Goal: Information Seeking & Learning: Find specific fact

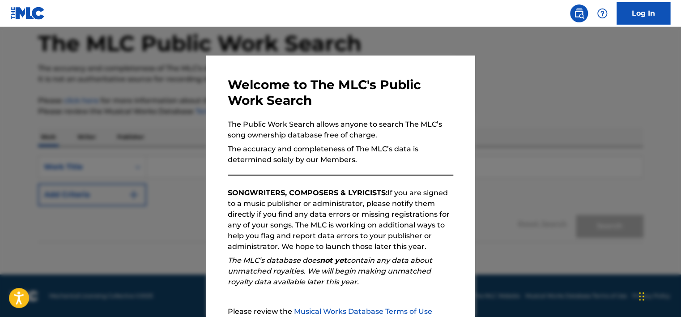
scroll to position [93, 0]
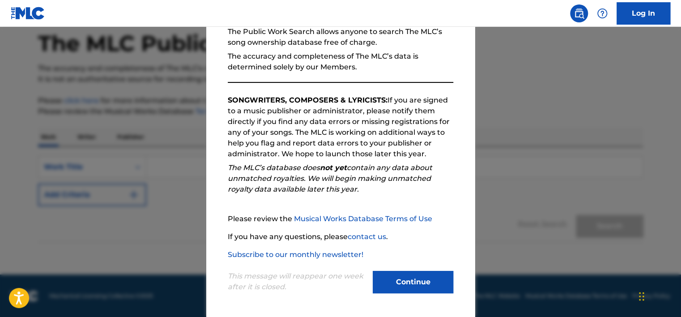
click at [413, 288] on button "Continue" at bounding box center [413, 282] width 81 height 22
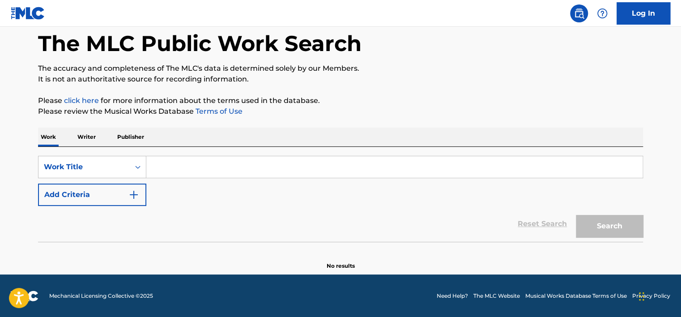
click at [84, 128] on div "The MLC Public Work Search The accuracy and completeness of The MLC's data is d…" at bounding box center [340, 138] width 626 height 264
click at [85, 140] on p "Writer" at bounding box center [87, 136] width 24 height 19
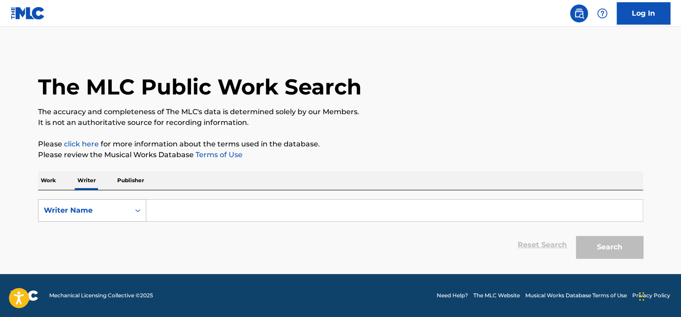
click at [81, 209] on div "Writer Name" at bounding box center [84, 210] width 81 height 11
click at [81, 228] on div "Writer IPI" at bounding box center [91, 232] width 107 height 22
click at [177, 220] on input "Search Form" at bounding box center [394, 209] width 496 height 21
type input "01149553539"
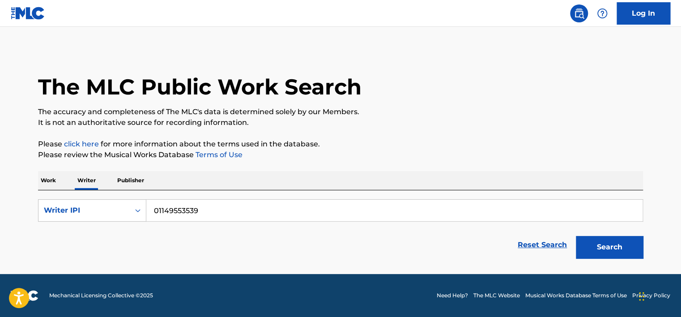
click at [626, 256] on button "Search" at bounding box center [609, 247] width 67 height 22
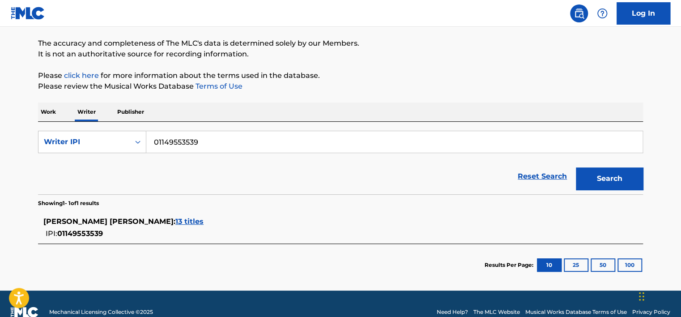
scroll to position [84, 0]
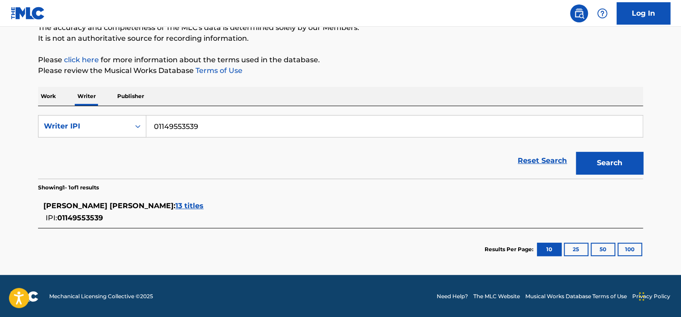
click at [204, 207] on span "13 titles" at bounding box center [189, 205] width 28 height 8
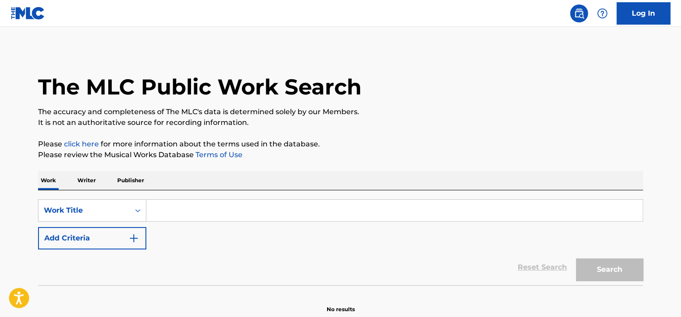
click at [163, 209] on input "Search Form" at bounding box center [394, 209] width 496 height 21
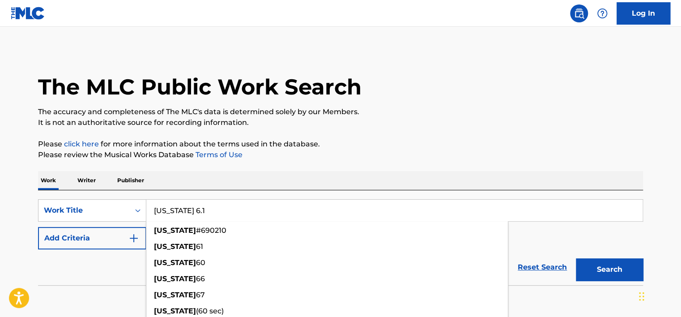
type input "california 6.1"
click at [576, 258] on button "Search" at bounding box center [609, 269] width 67 height 22
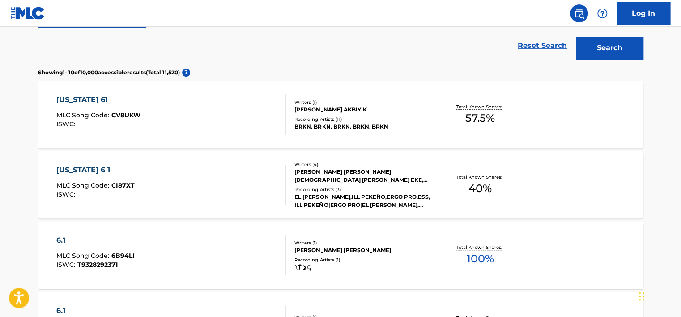
scroll to position [224, 0]
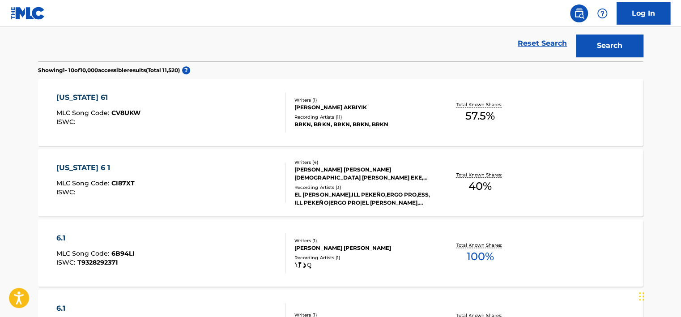
click at [420, 184] on div "Recording Artists ( 3 )" at bounding box center [361, 187] width 135 height 7
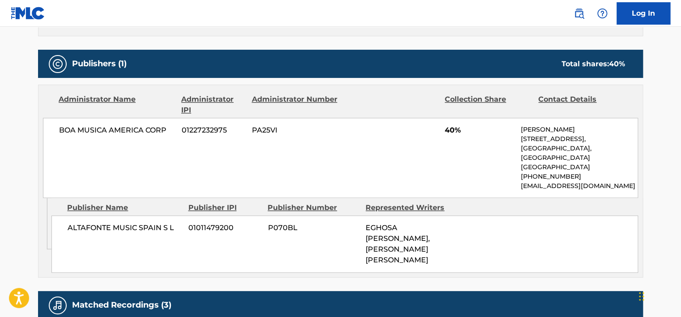
scroll to position [403, 0]
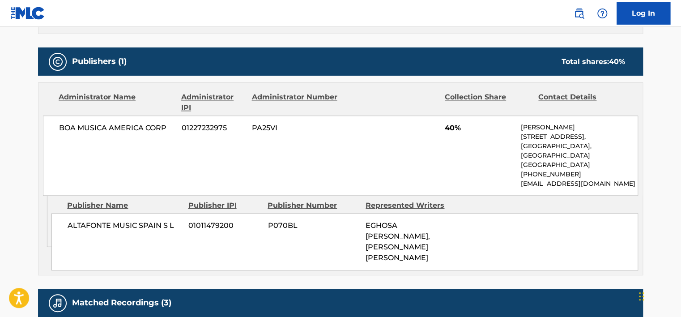
drag, startPoint x: 450, startPoint y: 243, endPoint x: 339, endPoint y: 212, distance: 115.6
click at [339, 213] on div "ALTAFONTE MUSIC SPAIN S L 01011479200 P070BL EGHOSA ROBERT OSAHON EKE, ALEJANDR…" at bounding box center [344, 241] width 586 height 57
click at [327, 224] on div "ALTAFONTE MUSIC SPAIN S L 01011479200 P070BL EGHOSA ROBERT OSAHON EKE, ALEJANDR…" at bounding box center [344, 241] width 586 height 57
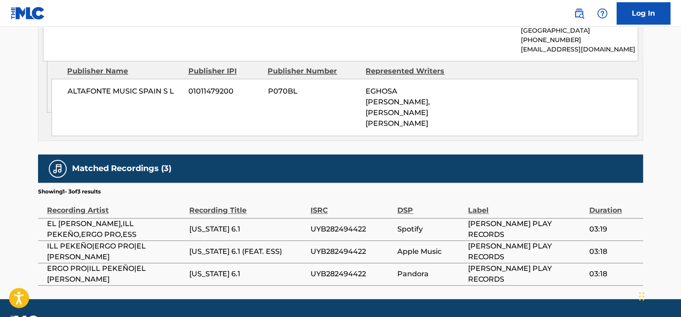
click at [288, 195] on div "Recording Title" at bounding box center [247, 205] width 116 height 20
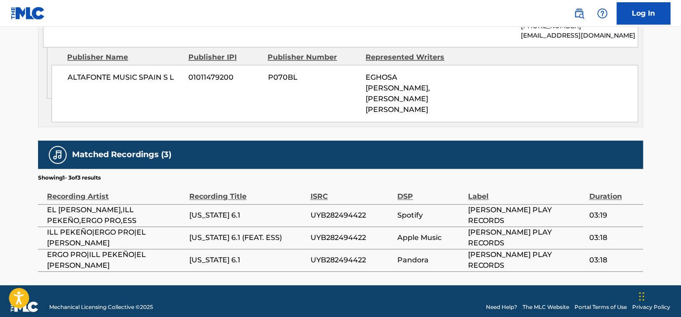
scroll to position [551, 0]
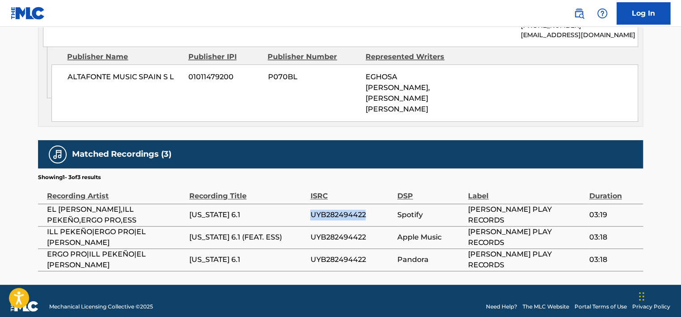
drag, startPoint x: 311, startPoint y: 202, endPoint x: 388, endPoint y: 209, distance: 77.7
click at [388, 209] on tr "EL BUGG,ILL PEKEÑO,ERGO PRO,ESS CALIFORNIA 6.1 UYB282494422 Spotify DALE PLAY R…" at bounding box center [340, 215] width 605 height 22
drag, startPoint x: 388, startPoint y: 209, endPoint x: 360, endPoint y: 245, distance: 46.2
click at [361, 254] on span "UYB282494422" at bounding box center [351, 259] width 83 height 11
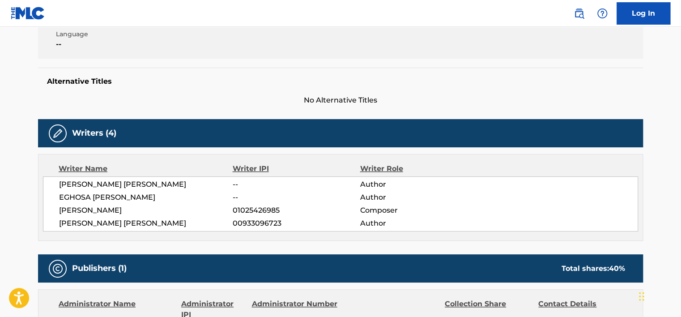
scroll to position [193, 0]
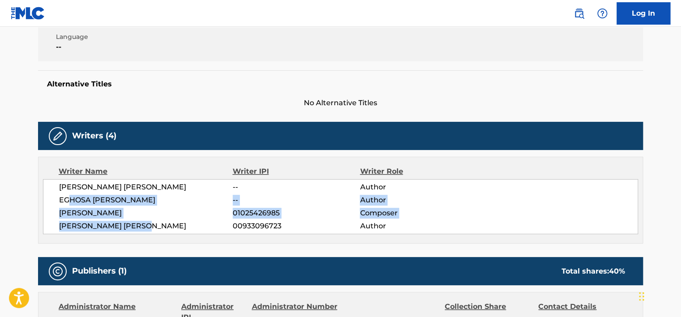
drag, startPoint x: 174, startPoint y: 227, endPoint x: 68, endPoint y: 194, distance: 111.0
click at [68, 194] on div "ALEJANDRO FERNANDEZ ASENSIO -- Author EGHOSA ROBERT OSAHON EKE -- Author ANTONI…" at bounding box center [340, 206] width 595 height 55
drag, startPoint x: 68, startPoint y: 194, endPoint x: 75, endPoint y: 215, distance: 21.6
click at [75, 214] on span "ANTONIO MARTINEZ SOTO" at bounding box center [146, 213] width 174 height 11
drag, startPoint x: 71, startPoint y: 218, endPoint x: 63, endPoint y: 216, distance: 7.8
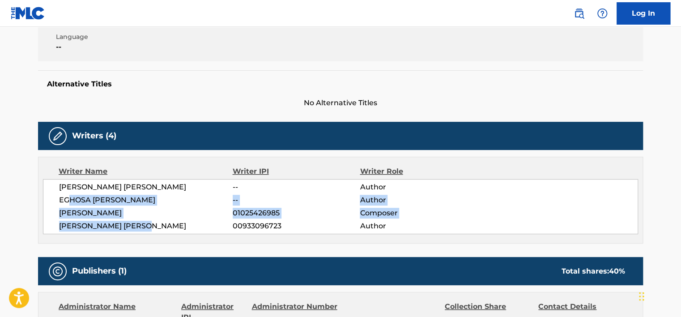
click at [71, 218] on div "ALEJANDRO FERNANDEZ ASENSIO -- Author EGHOSA ROBERT OSAHON EKE -- Author ANTONI…" at bounding box center [340, 206] width 595 height 55
click at [55, 213] on div "ALEJANDRO FERNANDEZ ASENSIO -- Author EGHOSA ROBERT OSAHON EKE -- Author ANTONI…" at bounding box center [340, 206] width 595 height 55
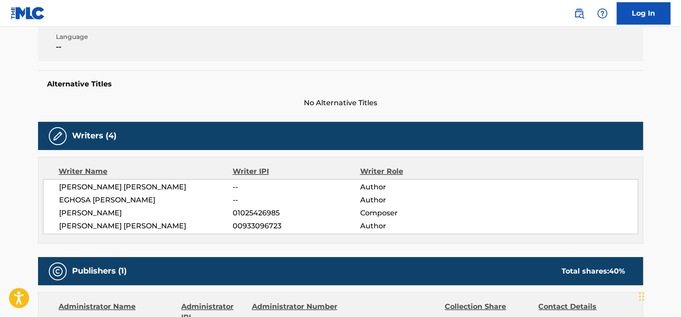
click at [64, 218] on div "ALEJANDRO FERNANDEZ ASENSIO -- Author EGHOSA ROBERT OSAHON EKE -- Author ANTONI…" at bounding box center [340, 206] width 595 height 55
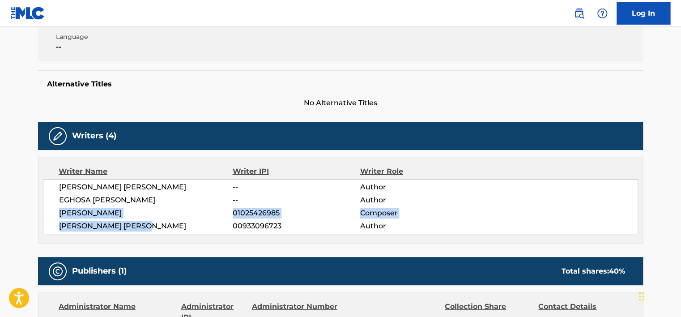
drag, startPoint x: 87, startPoint y: 218, endPoint x: 163, endPoint y: 229, distance: 76.8
click at [163, 229] on div "ALEJANDRO FERNANDEZ ASENSIO -- Author EGHOSA ROBERT OSAHON EKE -- Author ANTONI…" at bounding box center [340, 206] width 595 height 55
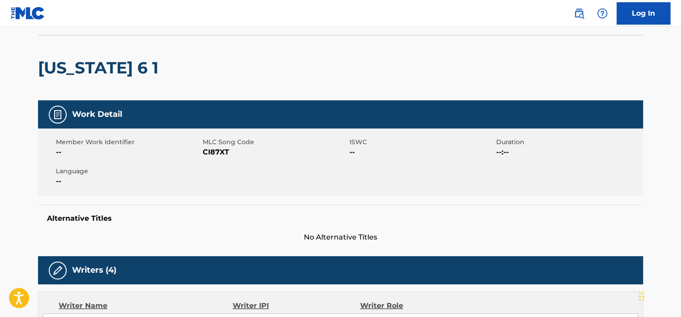
click at [216, 207] on div "Alternative Titles No Alternative Titles" at bounding box center [340, 223] width 605 height 38
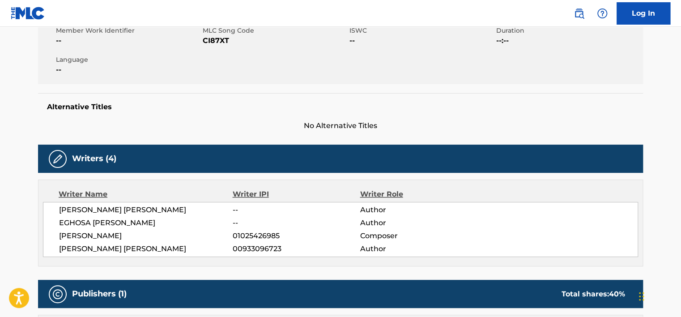
scroll to position [238, 0]
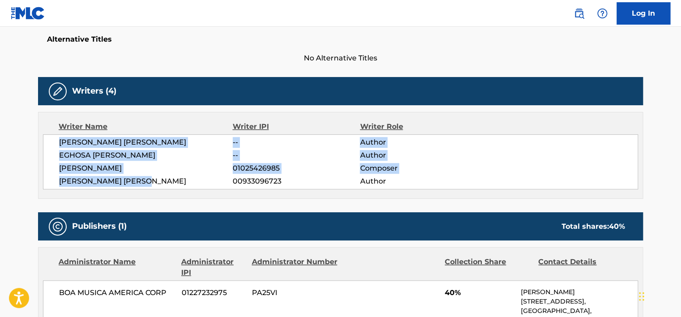
drag, startPoint x: 159, startPoint y: 181, endPoint x: 49, endPoint y: 146, distance: 115.4
click at [49, 146] on div "ALEJANDRO FERNANDEZ ASENSIO -- Author EGHOSA ROBERT OSAHON EKE -- Author ANTONI…" at bounding box center [340, 161] width 595 height 55
drag, startPoint x: 49, startPoint y: 146, endPoint x: 36, endPoint y: 166, distance: 24.6
click at [36, 166] on div "< Back to public search results Copy work link CALIFORNIA 6 1 Work Detail Membe…" at bounding box center [340, 197] width 626 height 773
click at [24, 190] on main "< Back to public search results Copy work link CALIFORNIA 6 1 Work Detail Membe…" at bounding box center [340, 193] width 681 height 809
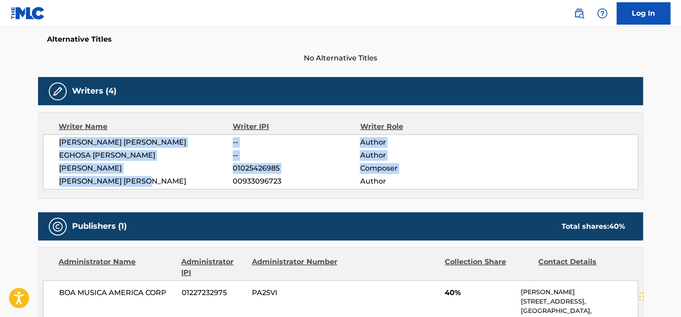
click at [9, 194] on main "< Back to public search results Copy work link CALIFORNIA 6 1 Work Detail Membe…" at bounding box center [340, 193] width 681 height 809
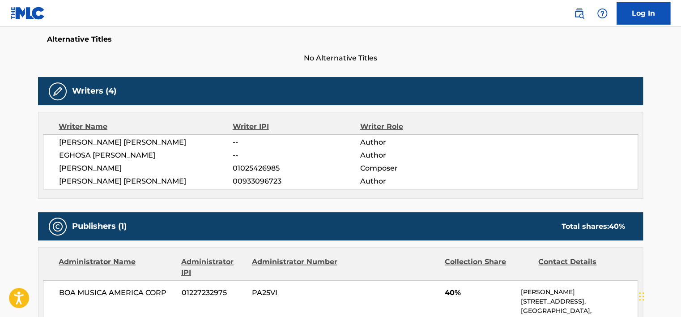
click at [139, 199] on div "Work Detail Member Work Identifier -- MLC Song Code CI87XT ISWC -- Duration --:…" at bounding box center [340, 252] width 605 height 663
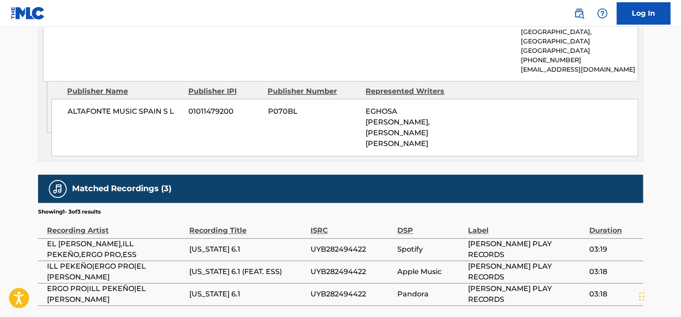
scroll to position [506, 0]
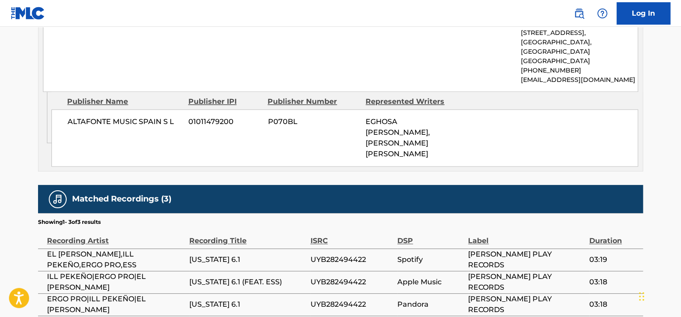
drag, startPoint x: 356, startPoint y: 109, endPoint x: 459, endPoint y: 150, distance: 110.6
click at [458, 149] on div "ALTAFONTE MUSIC SPAIN S L 01011479200 P070BL EGHOSA ROBERT OSAHON EKE, ALEJANDR…" at bounding box center [344, 137] width 586 height 57
drag, startPoint x: 459, startPoint y: 150, endPoint x: 474, endPoint y: 172, distance: 27.0
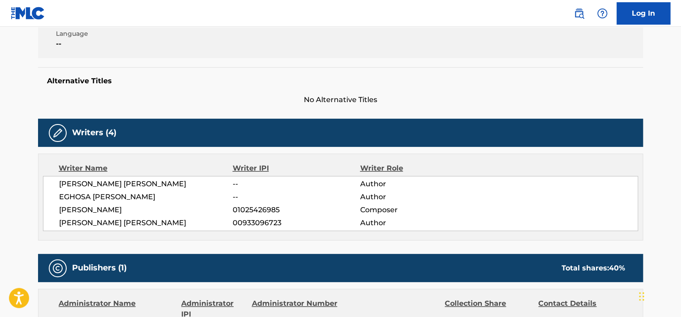
scroll to position [193, 0]
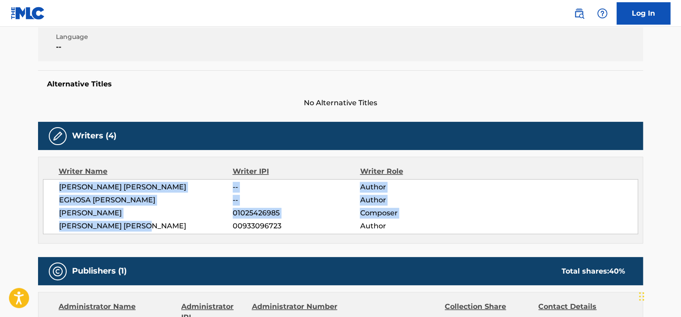
drag, startPoint x: 169, startPoint y: 231, endPoint x: 33, endPoint y: 182, distance: 144.4
click at [33, 182] on div "< Back to public search results Copy work link CALIFORNIA 6 1 Work Detail Membe…" at bounding box center [340, 242] width 626 height 773
drag, startPoint x: 33, startPoint y: 182, endPoint x: 7, endPoint y: 197, distance: 29.8
click at [7, 197] on main "< Back to public search results Copy work link CALIFORNIA 6 1 Work Detail Membe…" at bounding box center [340, 238] width 681 height 809
click at [5, 201] on main "< Back to public search results Copy work link CALIFORNIA 6 1 Work Detail Membe…" at bounding box center [340, 238] width 681 height 809
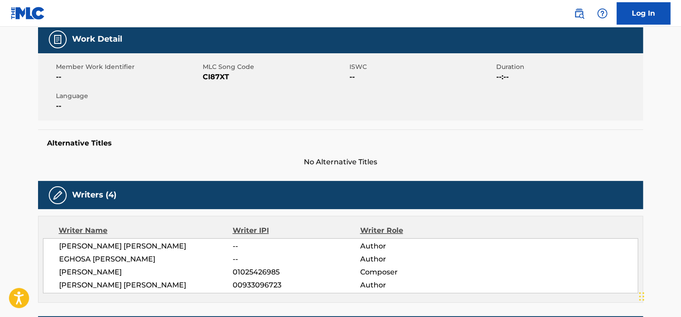
scroll to position [0, 0]
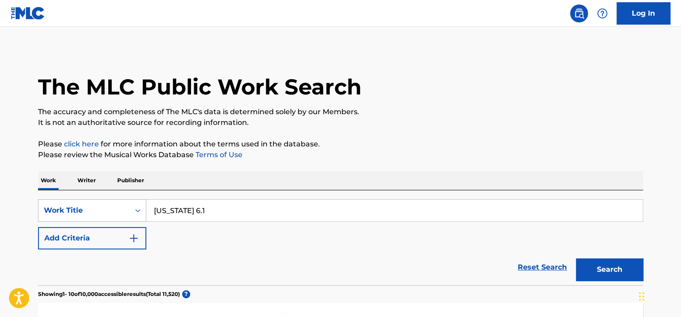
scroll to position [179, 0]
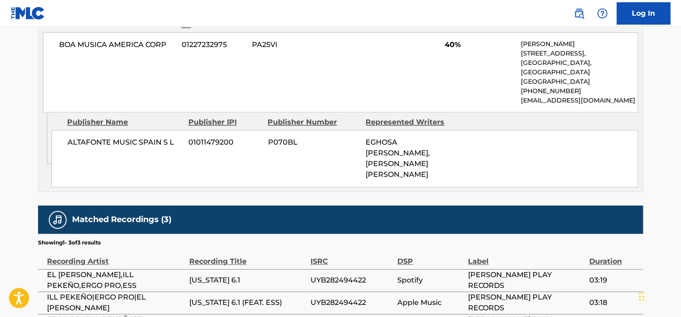
scroll to position [551, 0]
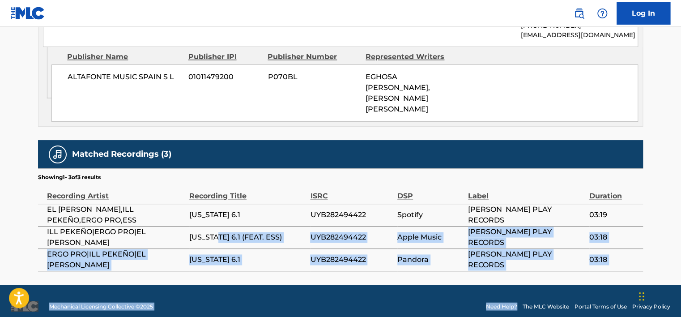
drag, startPoint x: 242, startPoint y: 237, endPoint x: 526, endPoint y: 280, distance: 287.2
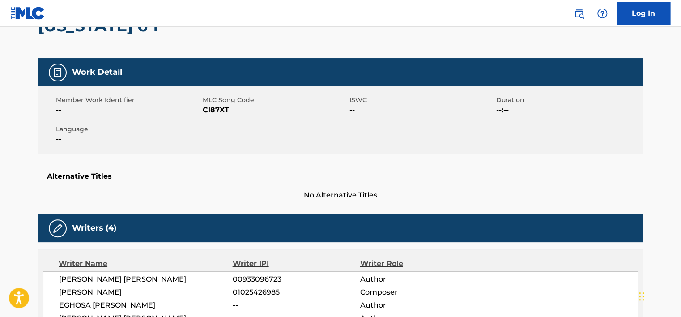
scroll to position [0, 0]
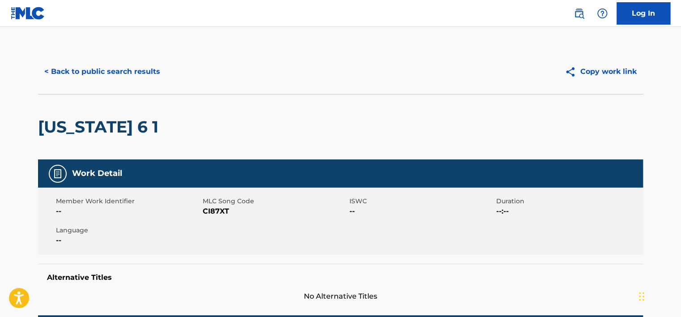
click at [100, 82] on button "< Back to public search results" at bounding box center [102, 71] width 128 height 22
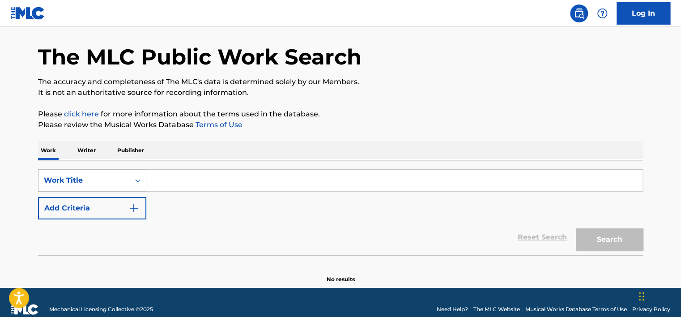
scroll to position [43, 0]
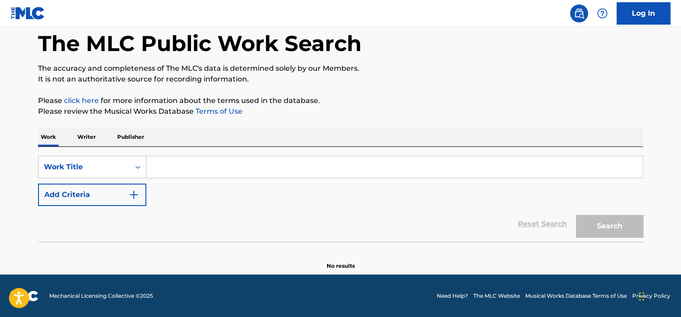
click at [202, 169] on input "Search Form" at bounding box center [394, 166] width 496 height 21
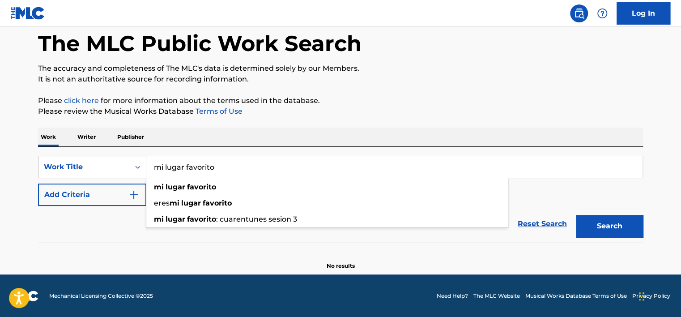
type input "mi lugar favorito"
click at [576, 215] on button "Search" at bounding box center [609, 226] width 67 height 22
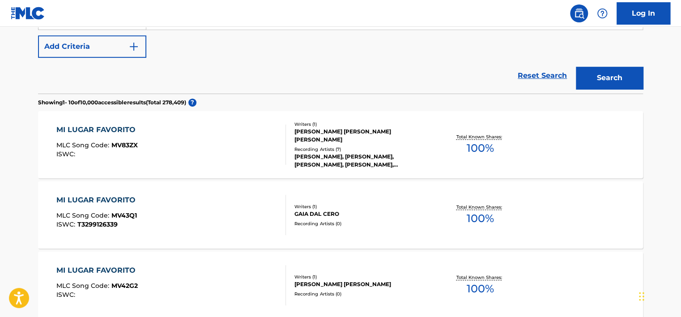
scroll to position [222, 0]
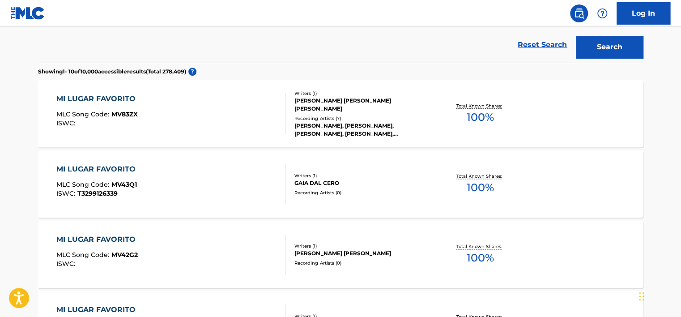
click at [386, 128] on div "NATALIA LAFOURCADE, NATALIA LAFOURCADE, NATALIA LAFOURCADE, NATALIA LAFOURCADE,…" at bounding box center [361, 130] width 135 height 16
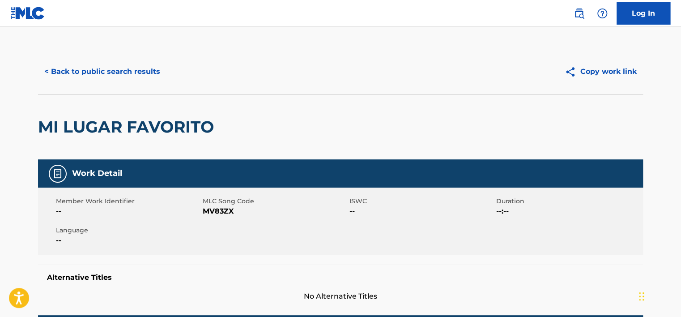
click at [71, 60] on button "< Back to public search results" at bounding box center [102, 71] width 128 height 22
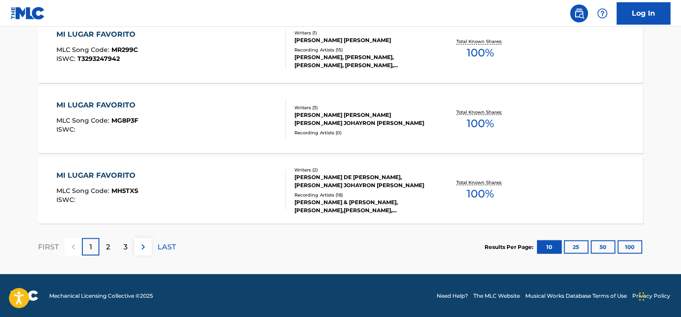
click at [106, 247] on p "2" at bounding box center [108, 246] width 4 height 11
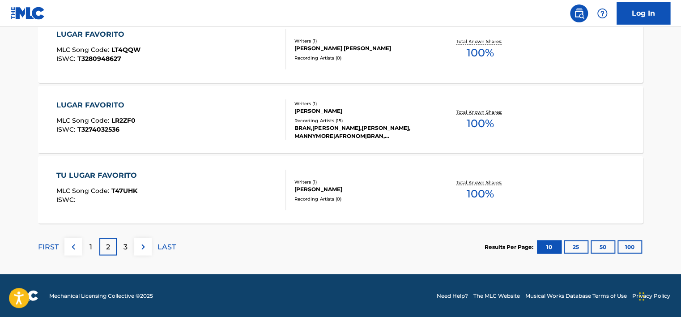
click at [126, 247] on p "3" at bounding box center [125, 246] width 4 height 11
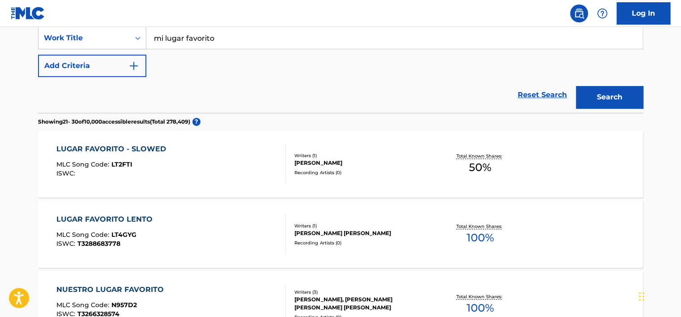
scroll to position [63, 0]
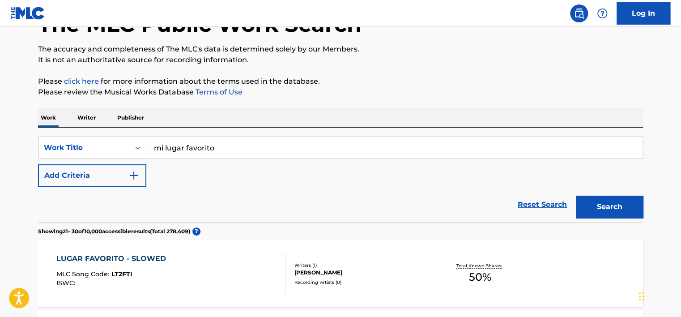
click at [88, 175] on button "Add Criteria" at bounding box center [92, 175] width 108 height 22
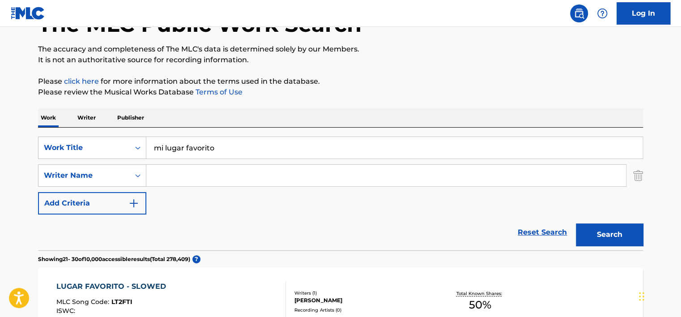
click at [177, 182] on input "Search Form" at bounding box center [385, 175] width 479 height 21
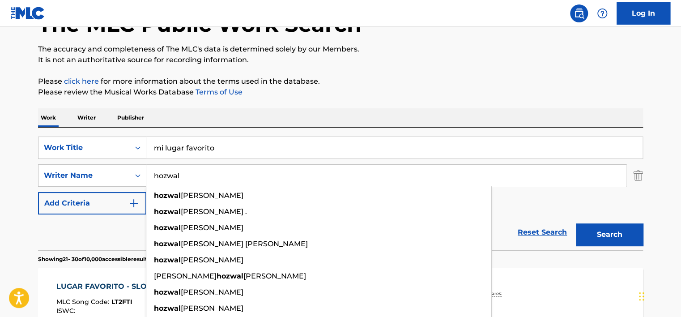
type input "hozwal"
click at [576, 223] on button "Search" at bounding box center [609, 234] width 67 height 22
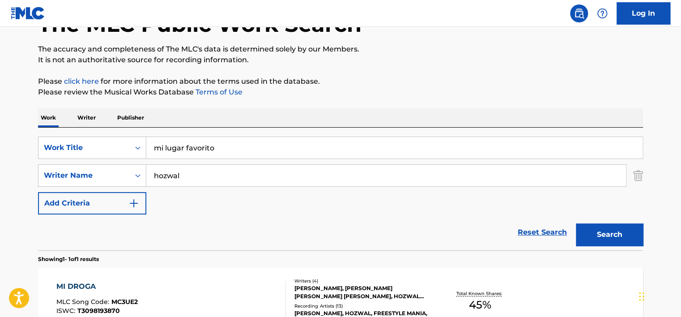
click at [10, 142] on main "The MLC Public Work Search The accuracy and completeness of The MLC's data is d…" at bounding box center [340, 172] width 681 height 417
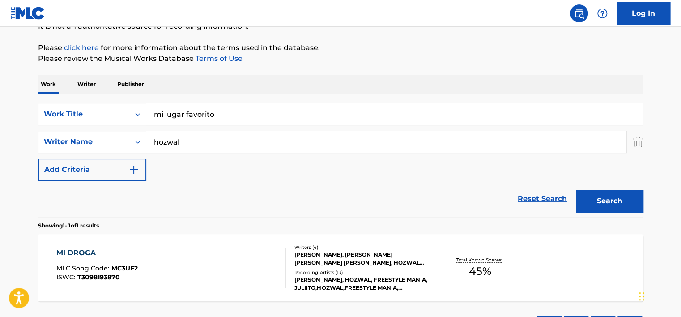
scroll to position [170, 0]
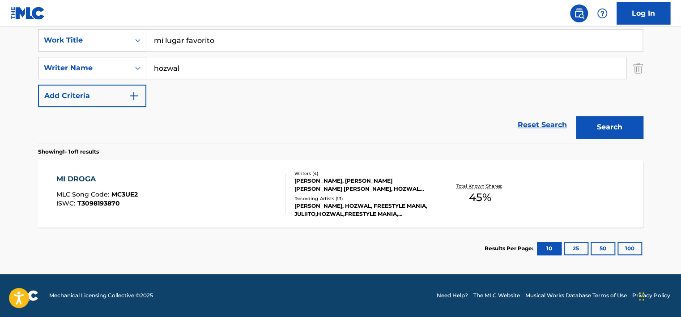
click at [409, 214] on div "JULIITO, HOZWAL, FREESTYLE MANIA, JULIITO,HOZWAL,FREESTYLE MANIA, FREESTYLE MAN…" at bounding box center [361, 210] width 135 height 16
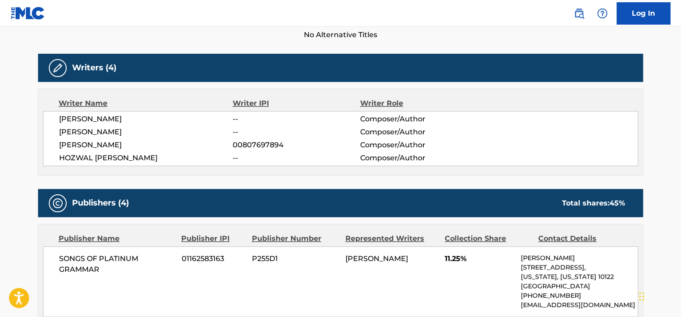
scroll to position [268, 0]
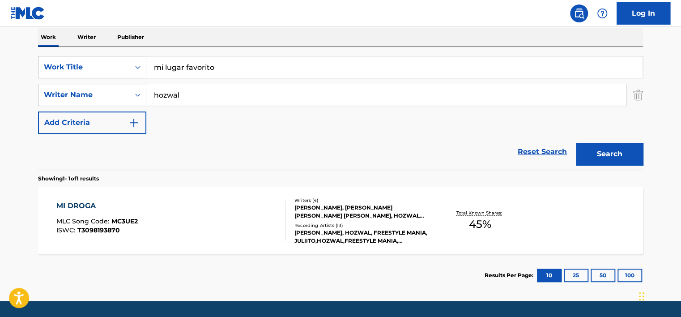
scroll to position [81, 0]
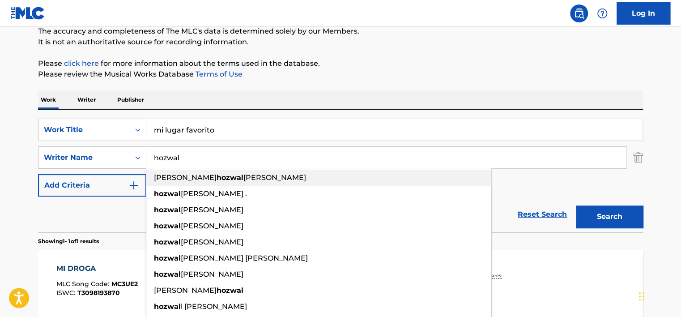
click at [243, 177] on span "steven" at bounding box center [274, 177] width 63 height 8
type input "ortiz hozwal steven"
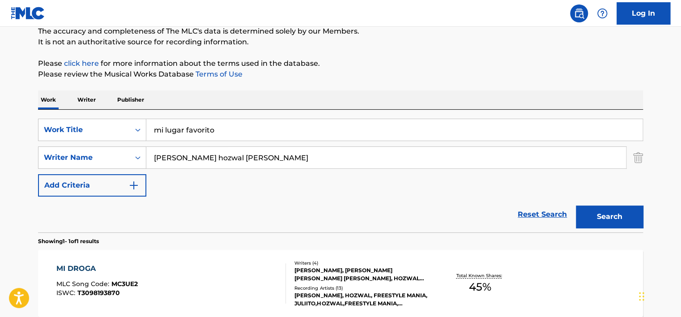
click at [647, 217] on div "The MLC Public Work Search The accuracy and completeness of The MLC's data is d…" at bounding box center [340, 164] width 626 height 390
click at [625, 217] on button "Search" at bounding box center [609, 216] width 67 height 22
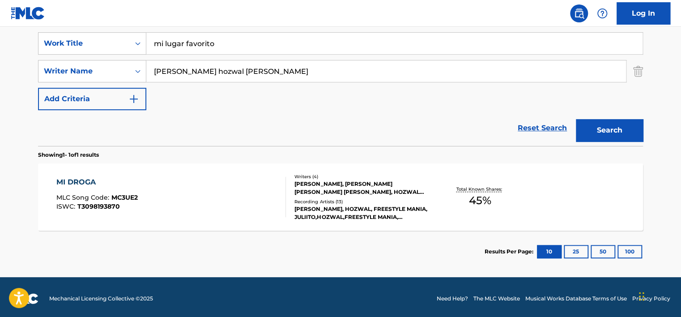
scroll to position [170, 0]
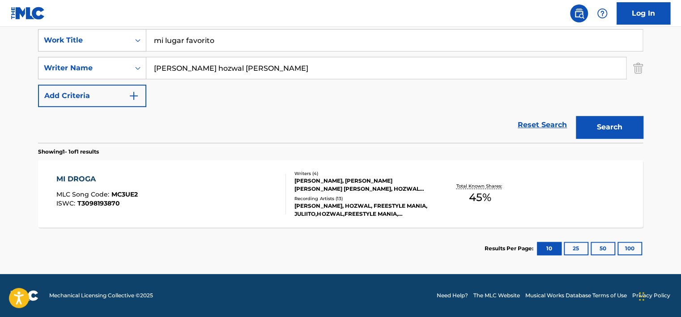
click at [342, 209] on div "JULIITO, HOZWAL, FREESTYLE MANIA, JULIITO,HOZWAL,FREESTYLE MANIA, FREESTYLE MAN…" at bounding box center [361, 210] width 135 height 16
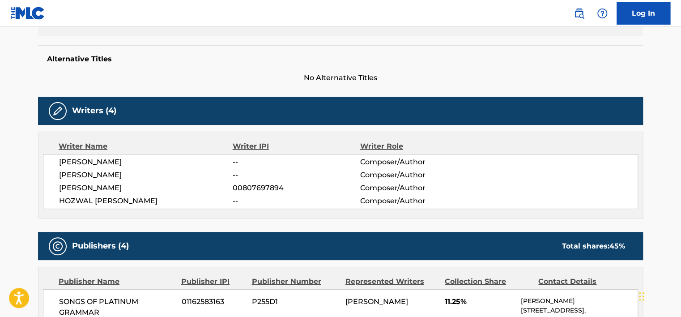
scroll to position [224, 0]
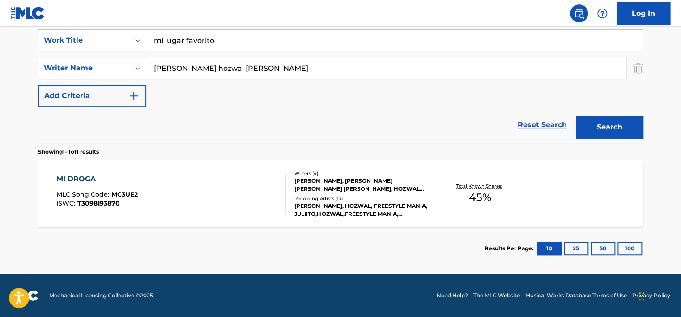
scroll to position [170, 0]
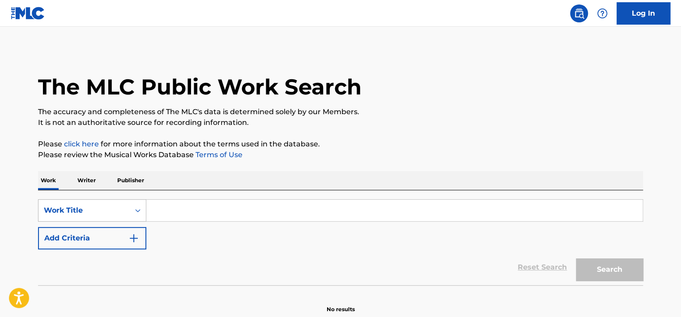
click at [105, 213] on div "Work Title" at bounding box center [92, 210] width 108 height 22
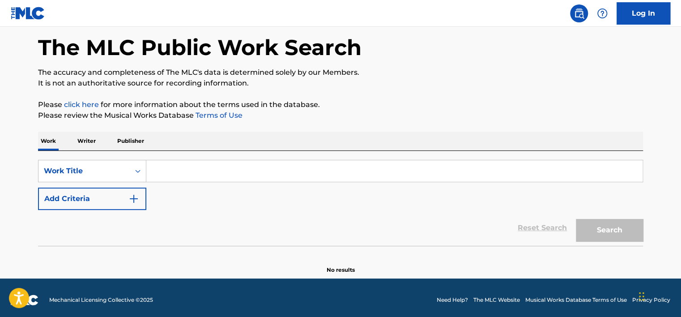
click at [5, 220] on main "The MLC Public Work Search The accuracy and completeness of The MLC's data is d…" at bounding box center [340, 132] width 681 height 291
click at [92, 149] on p "Writer" at bounding box center [87, 140] width 24 height 19
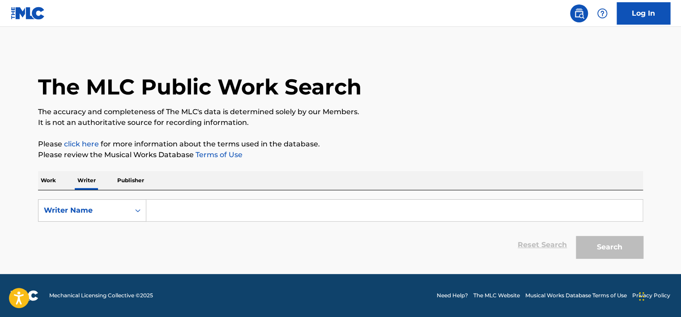
click at [166, 208] on input "Search Form" at bounding box center [394, 209] width 496 height 21
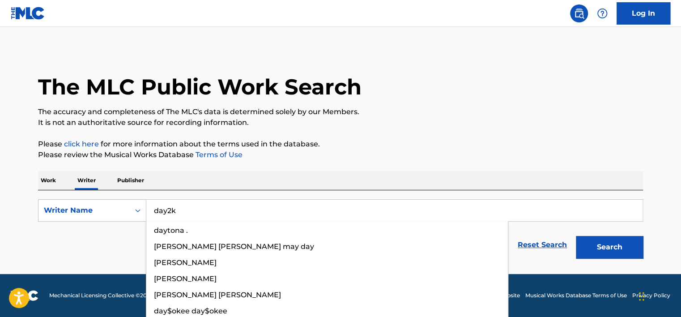
type input "day2k"
click at [576, 236] on button "Search" at bounding box center [609, 247] width 67 height 22
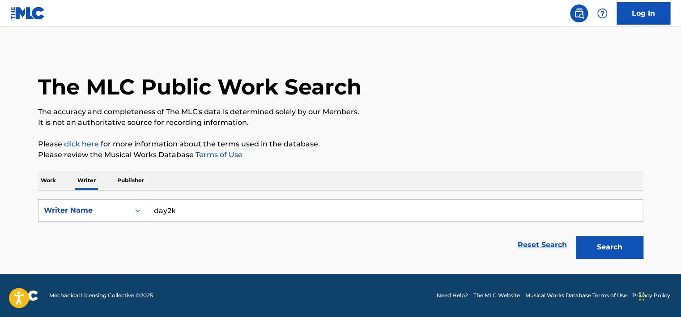
click at [564, 247] on link "Reset Search" at bounding box center [542, 245] width 58 height 20
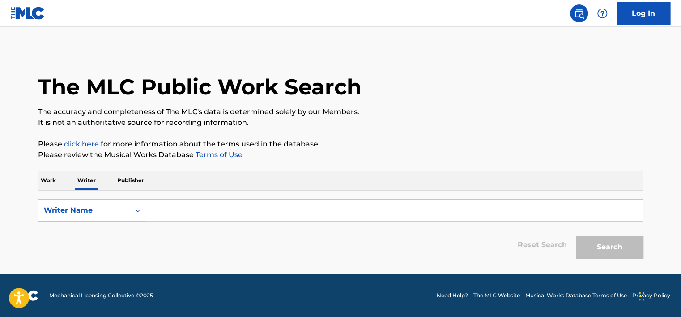
click at [52, 175] on p "Work" at bounding box center [48, 180] width 21 height 19
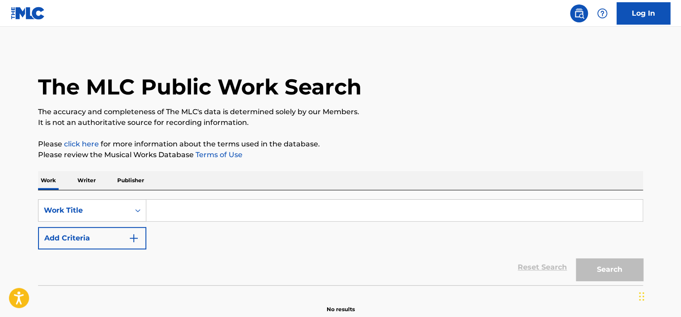
click at [174, 214] on input "Search Form" at bounding box center [394, 209] width 496 height 21
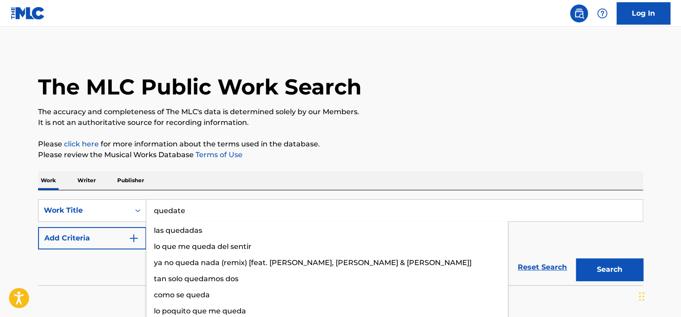
type input "quedate"
click at [576, 258] on button "Search" at bounding box center [609, 269] width 67 height 22
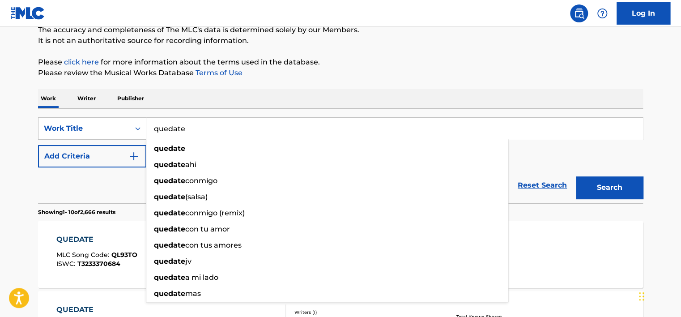
scroll to position [179, 0]
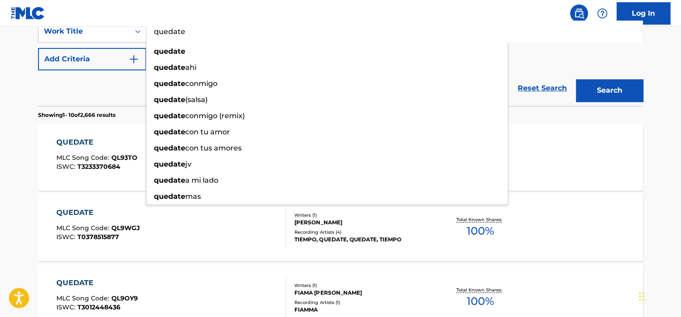
click at [117, 64] on button "Add Criteria" at bounding box center [92, 59] width 108 height 22
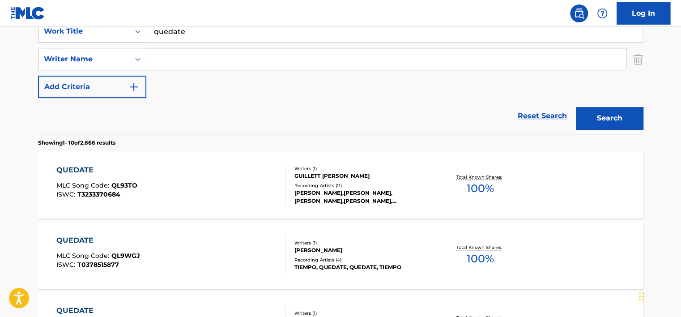
click at [161, 63] on input "Search Form" at bounding box center [385, 58] width 479 height 21
type input "day2k"
click at [576, 107] on button "Search" at bounding box center [609, 118] width 67 height 22
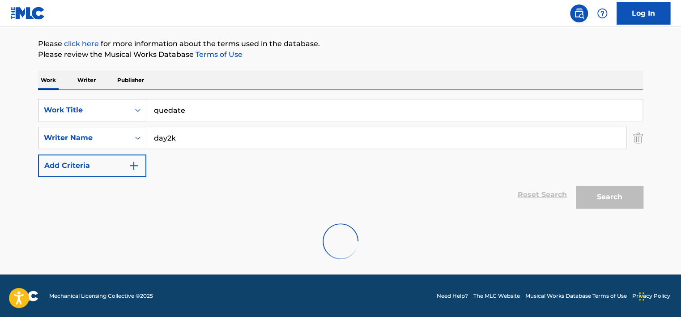
scroll to position [72, 0]
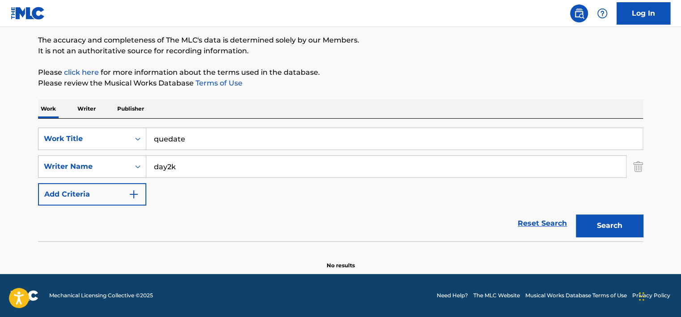
click at [263, 148] on input "quedate" at bounding box center [394, 138] width 496 height 21
click at [260, 222] on div "Reset Search Search" at bounding box center [340, 223] width 605 height 36
click at [548, 221] on link "Reset Search" at bounding box center [542, 223] width 58 height 20
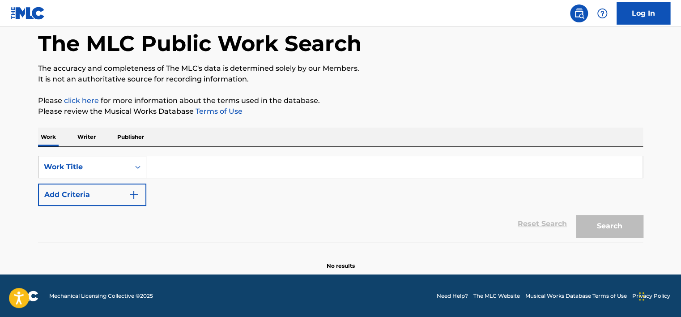
click at [81, 158] on div "Work Title" at bounding box center [83, 166] width 91 height 17
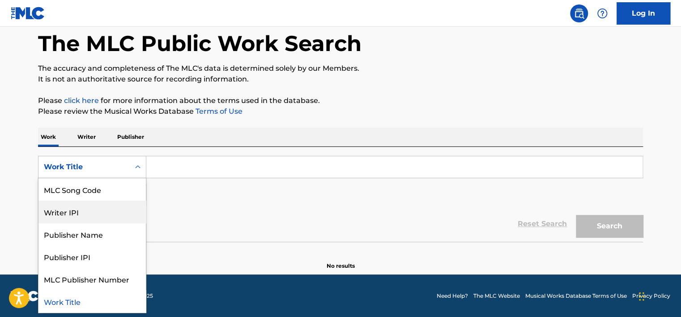
scroll to position [0, 0]
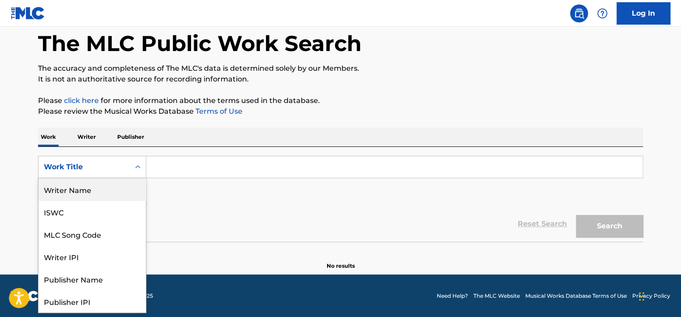
click at [83, 188] on div "Writer Name" at bounding box center [91, 189] width 107 height 22
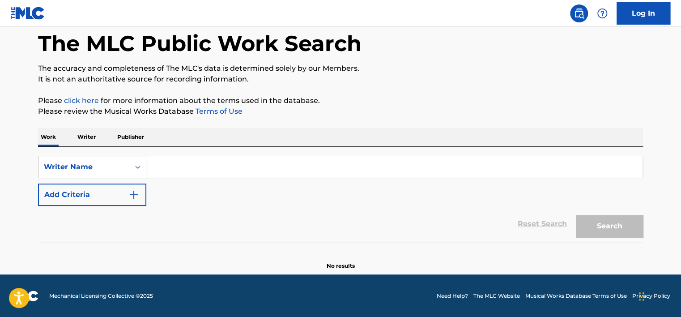
click at [186, 171] on input "Search Form" at bounding box center [394, 166] width 496 height 21
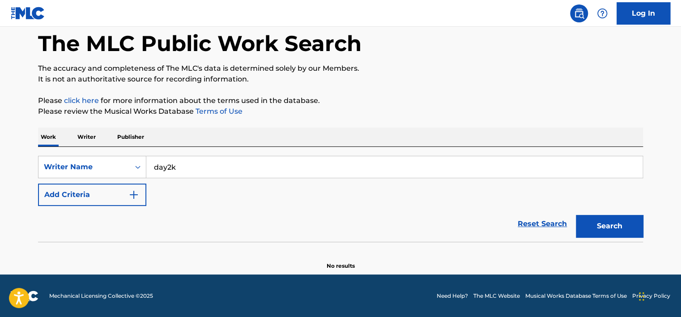
type input "day2k"
click at [576, 215] on button "Search" at bounding box center [609, 226] width 67 height 22
click at [606, 218] on button "Search" at bounding box center [609, 226] width 67 height 22
click at [606, 218] on div "Search" at bounding box center [607, 224] width 72 height 36
drag, startPoint x: 606, startPoint y: 218, endPoint x: 553, endPoint y: 223, distance: 53.4
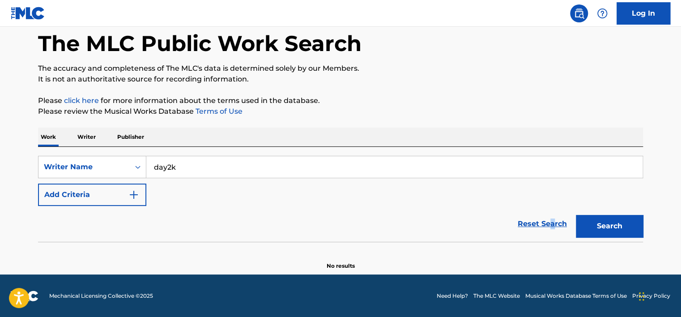
click at [553, 223] on link "Reset Search" at bounding box center [542, 224] width 58 height 20
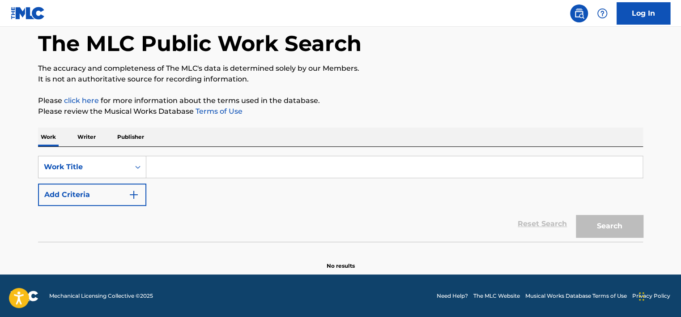
drag, startPoint x: 553, startPoint y: 223, endPoint x: 539, endPoint y: 225, distance: 14.1
click at [539, 225] on div "Reset Search Search" at bounding box center [340, 224] width 605 height 36
click at [446, 207] on div "Reset Search Search" at bounding box center [340, 224] width 605 height 36
click at [394, 170] on input "Search Form" at bounding box center [394, 166] width 496 height 21
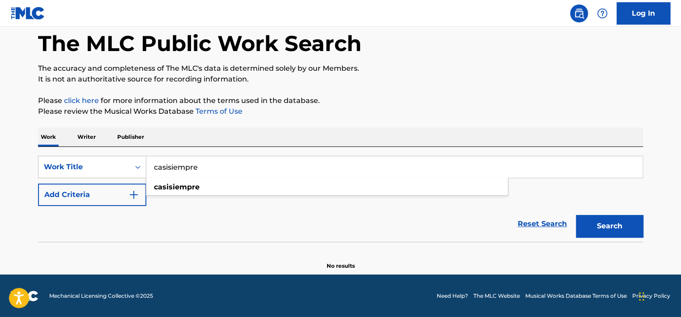
type input "casisiempre"
click at [576, 215] on button "Search" at bounding box center [609, 226] width 67 height 22
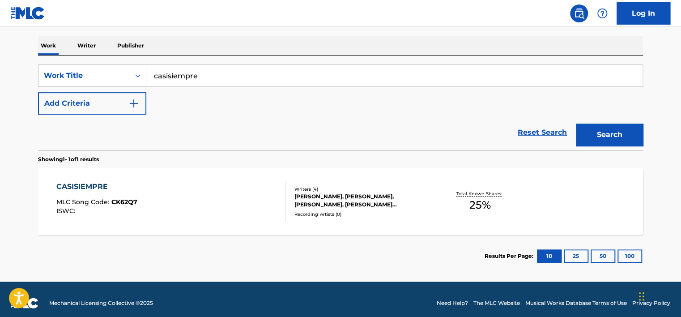
scroll to position [142, 0]
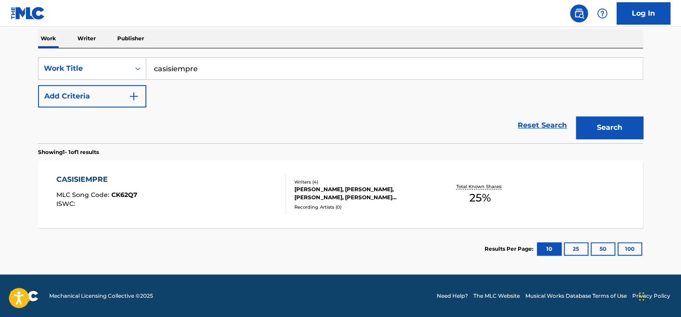
click at [390, 195] on div "[PERSON_NAME], [PERSON_NAME], [PERSON_NAME], [PERSON_NAME] [PERSON_NAME]" at bounding box center [361, 193] width 135 height 16
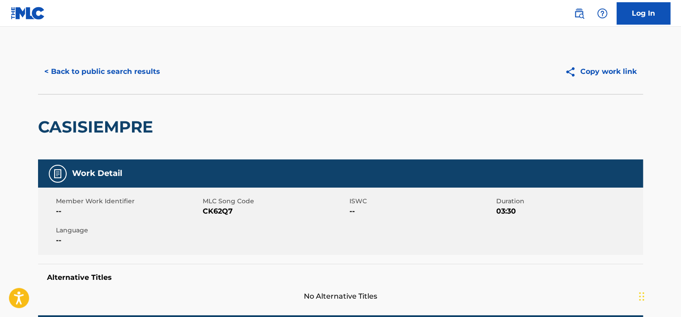
click at [121, 77] on button "< Back to public search results" at bounding box center [102, 71] width 128 height 22
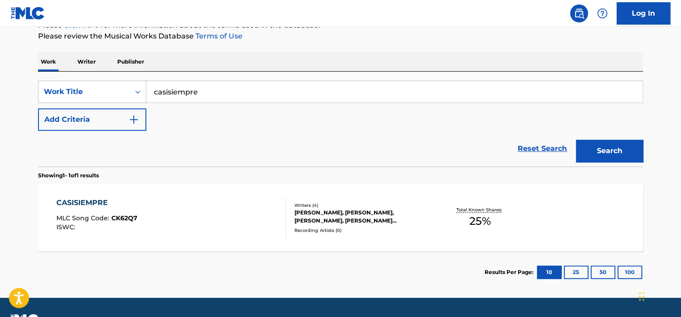
click at [220, 94] on input "casisiempre" at bounding box center [394, 91] width 496 height 21
type input "cuentame bien las cosaaaaaas"
click at [576, 140] on button "Search" at bounding box center [609, 151] width 67 height 22
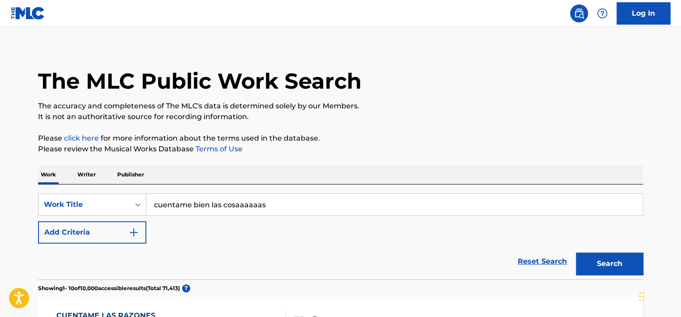
scroll to position [0, 0]
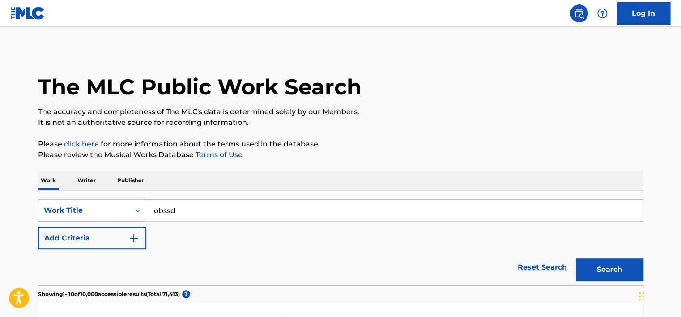
type input "obssd"
